Goal: Task Accomplishment & Management: Complete application form

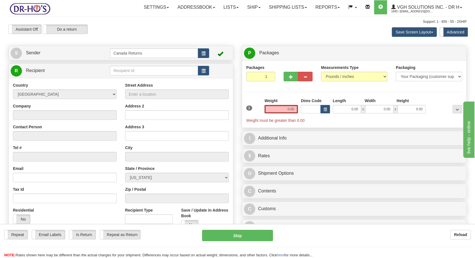
click at [205, 53] on span "button" at bounding box center [203, 54] width 4 height 4
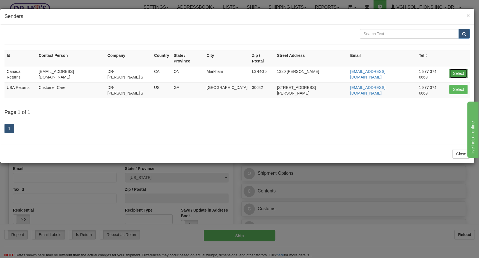
click at [452, 69] on button "Select" at bounding box center [459, 74] width 18 height 10
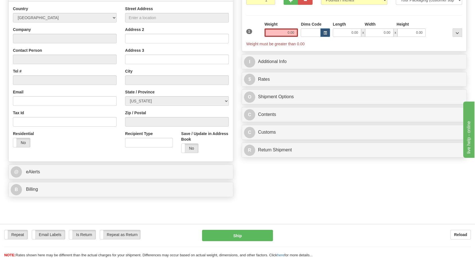
scroll to position [31, 0]
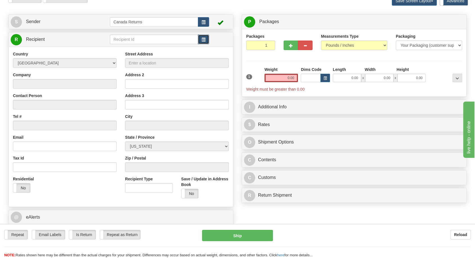
click at [203, 36] on button "button" at bounding box center [203, 40] width 11 height 10
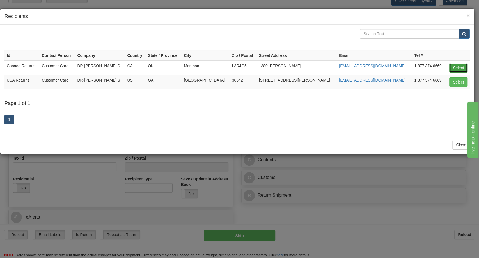
click at [453, 66] on button "Select" at bounding box center [459, 68] width 18 height 10
type input "Canada Returns"
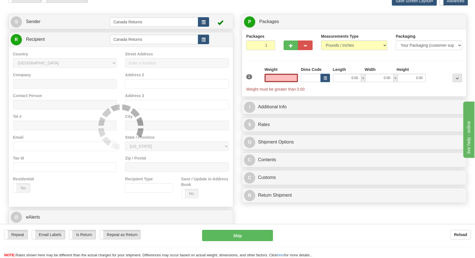
type input "0.00"
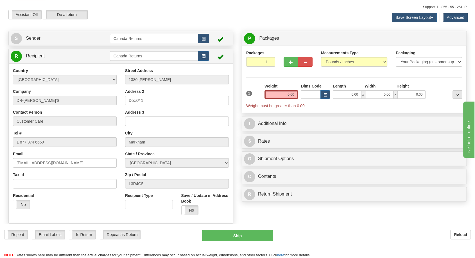
scroll to position [0, 0]
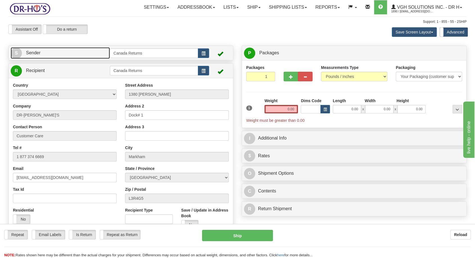
click at [11, 54] on span "S" at bounding box center [16, 52] width 11 height 11
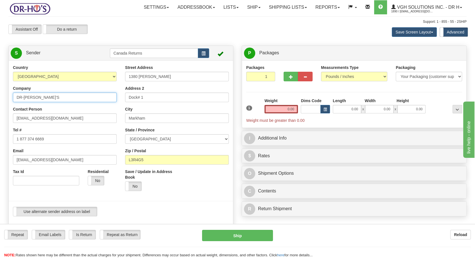
click at [38, 96] on input "DR-[PERSON_NAME]'S" at bounding box center [65, 97] width 104 height 10
paste input "[PERSON_NAME]"
type input "[PERSON_NAME]"
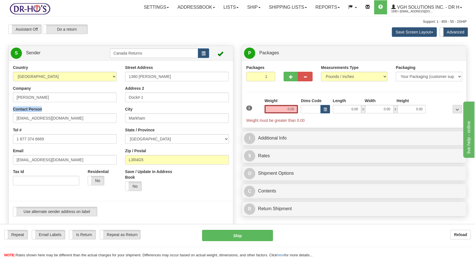
click at [28, 114] on div "Country [GEOGRAPHIC_DATA] [GEOGRAPHIC_DATA] [GEOGRAPHIC_DATA] [GEOGRAPHIC_DATA]…" at bounding box center [65, 127] width 112 height 125
click at [28, 121] on input "[EMAIL_ADDRESS][DOMAIN_NAME]" at bounding box center [65, 118] width 104 height 10
paste input "[PERSON_NAME]"
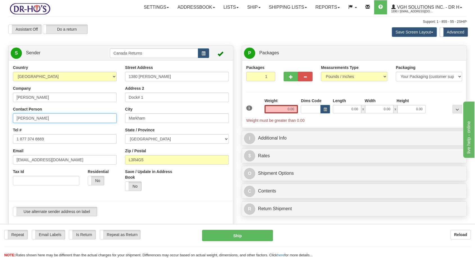
type input "[PERSON_NAME]"
click at [24, 135] on input "1 877 374 6669" at bounding box center [65, 139] width 104 height 10
paste input "[PHONE_NUMBER]"
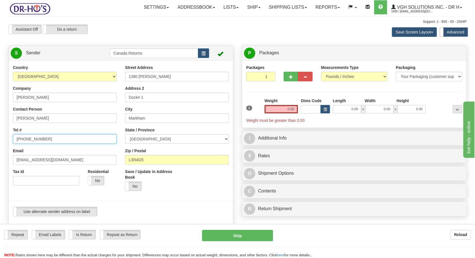
type input "[PHONE_NUMBER]"
click at [41, 156] on input "[EMAIL_ADDRESS][DOMAIN_NAME]" at bounding box center [65, 160] width 104 height 10
paste input "[EMAIL_ADDRESS]"
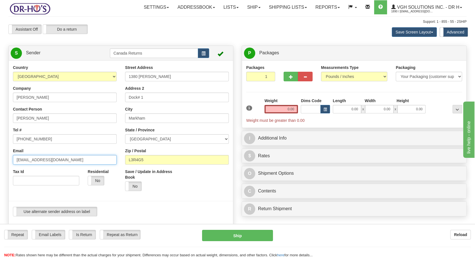
type input "[EMAIL_ADDRESS][DOMAIN_NAME]"
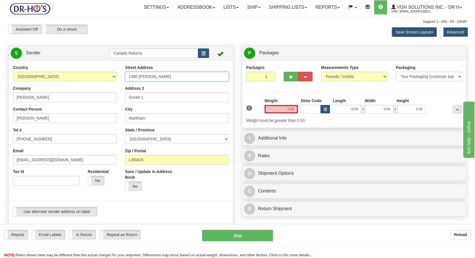
click at [152, 79] on input "1380 [PERSON_NAME]" at bounding box center [177, 77] width 104 height 10
paste input "[STREET_ADDRESS]"
type input "1975 memory lane"
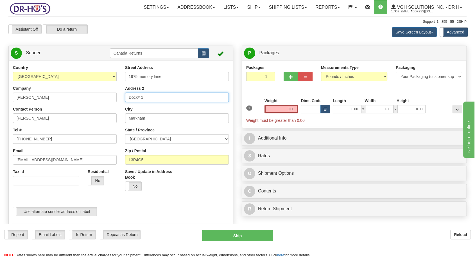
click at [142, 98] on input "Dock# 1" at bounding box center [177, 97] width 104 height 10
paste input "unit 29"
type input "unit 29"
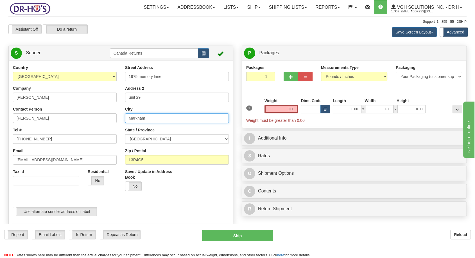
click at [140, 122] on input "Markham" at bounding box center [177, 118] width 104 height 10
paste input "[PERSON_NAME]"
type input "[PERSON_NAME]"
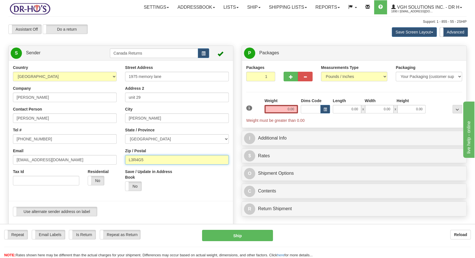
click at [146, 155] on input "L3R4G5" at bounding box center [177, 160] width 104 height 10
paste input "1V3M3"
type input "L1V3M3"
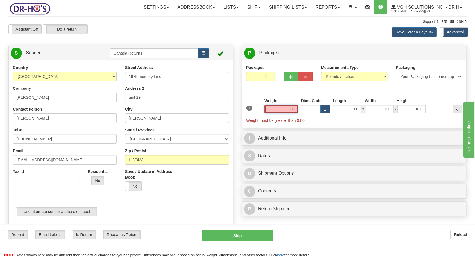
click at [291, 111] on input "0.00" at bounding box center [281, 109] width 34 height 8
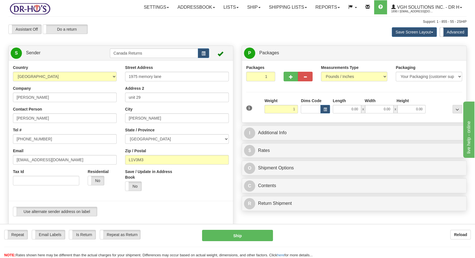
type input "1.00"
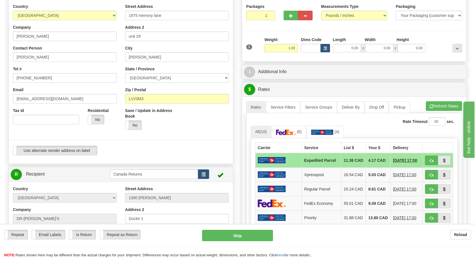
scroll to position [62, 0]
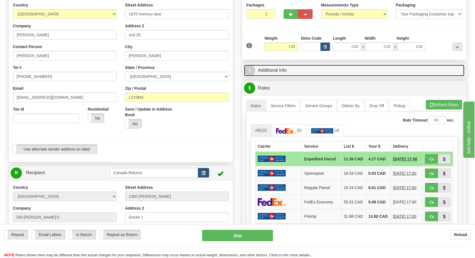
click at [278, 66] on link "I Additional Info" at bounding box center [354, 71] width 220 height 12
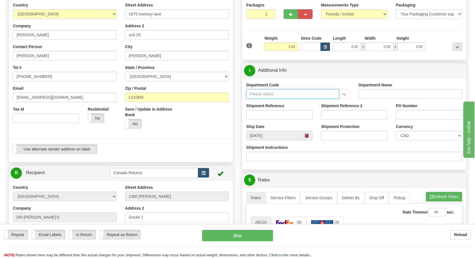
click at [277, 95] on input "Department Code" at bounding box center [292, 94] width 93 height 10
paste input "1138280"
click at [308, 134] on span at bounding box center [307, 135] width 4 height 4
type input "1138280"
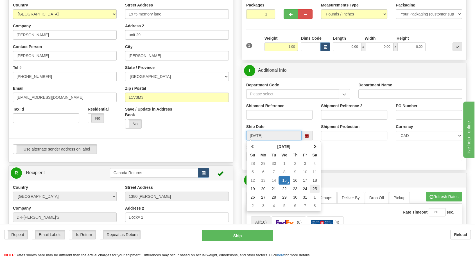
click at [313, 190] on td "25" at bounding box center [315, 188] width 10 height 8
type input "[DATE]"
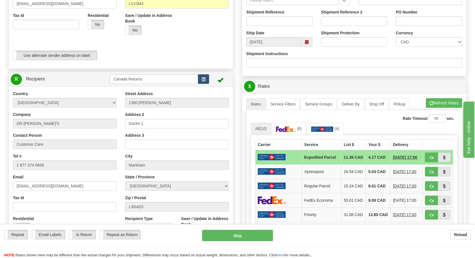
scroll to position [218, 0]
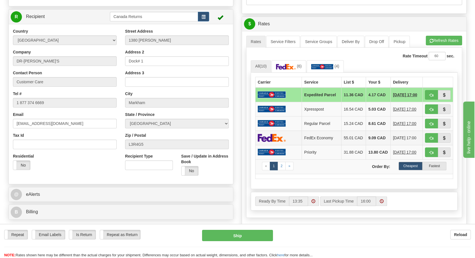
click at [264, 142] on img at bounding box center [272, 137] width 28 height 8
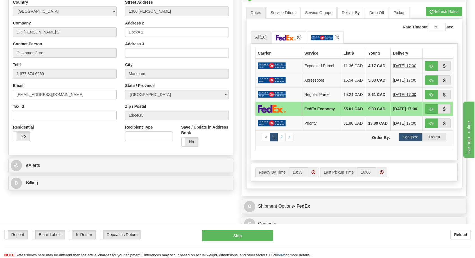
scroll to position [249, 0]
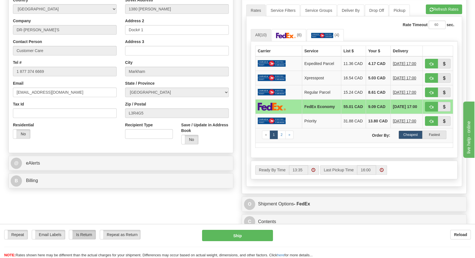
drag, startPoint x: 96, startPoint y: 234, endPoint x: 91, endPoint y: 235, distance: 5.7
click at [96, 234] on div "Repeat Repeat Email Labels Email Labels Edit Is Return Is Return Repeat as Retu…" at bounding box center [98, 234] width 189 height 10
click at [91, 235] on label "Is Return" at bounding box center [82, 234] width 26 height 9
click at [221, 239] on button "Ship" at bounding box center [237, 234] width 71 height 11
type input "20"
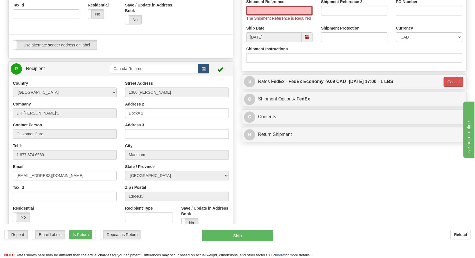
scroll to position [125, 0]
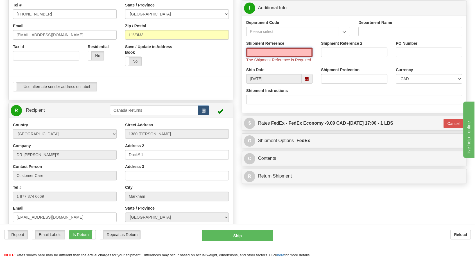
drag, startPoint x: 274, startPoint y: 51, endPoint x: 274, endPoint y: 56, distance: 5.4
click at [273, 51] on input "Shipment Reference" at bounding box center [279, 52] width 66 height 10
click at [258, 47] on input "Shipment Reference" at bounding box center [279, 52] width 66 height 10
paste input "1138280"
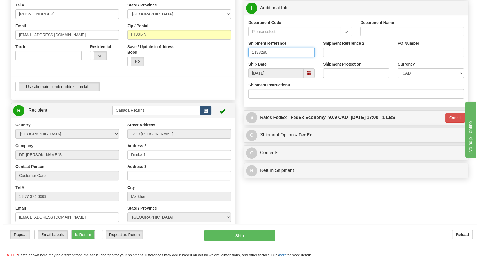
scroll to position [187, 0]
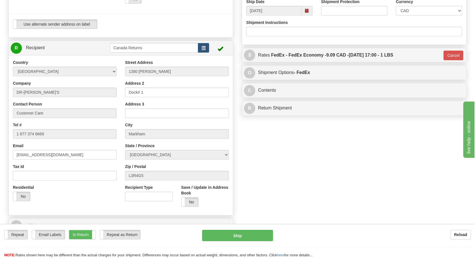
type input "1138280"
click at [290, 205] on div "Create a label for the return Create Pickup Without Label S" at bounding box center [237, 55] width 466 height 395
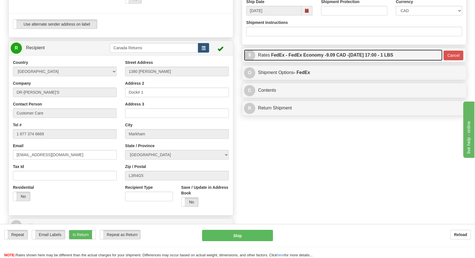
click at [260, 50] on link "$ Rates FedEx - FedEx Economy - 9.09 CAD - [DATE] 17:00 - 1 LBS" at bounding box center [343, 55] width 198 height 12
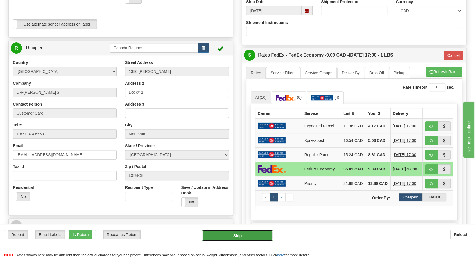
click at [232, 238] on button "Ship" at bounding box center [237, 234] width 71 height 11
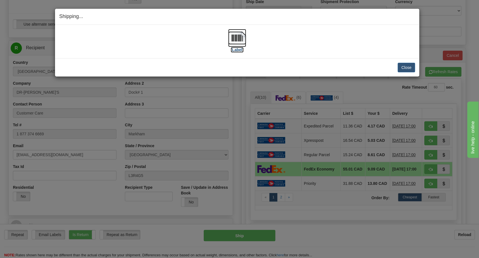
click at [238, 49] on label "[Label]" at bounding box center [237, 50] width 13 height 6
